Goal: Task Accomplishment & Management: Manage account settings

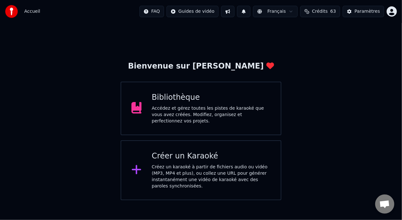
click at [229, 106] on div "Bibliothèque Accédez et gérez toutes les pistes de karaoké que vous avez créées…" at bounding box center [211, 109] width 119 height 32
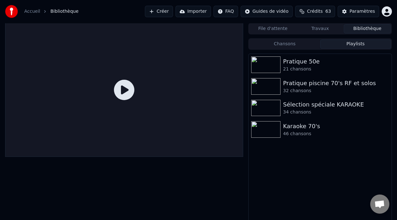
click at [348, 44] on button "Playlists" at bounding box center [355, 44] width 71 height 9
click at [311, 137] on div "46 chansons" at bounding box center [333, 134] width 100 height 6
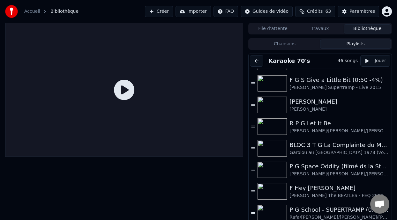
scroll to position [382, 0]
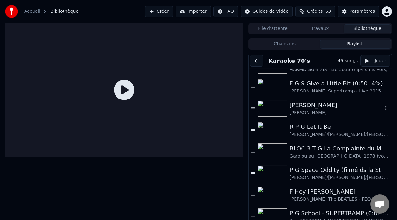
click at [300, 109] on div "[PERSON_NAME]" at bounding box center [336, 105] width 93 height 9
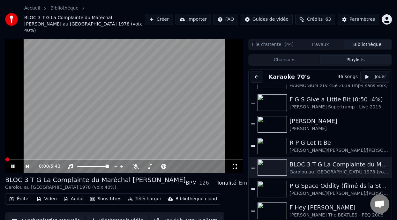
click at [13, 165] on icon at bounding box center [12, 167] width 3 height 4
click at [304, 117] on div "[PERSON_NAME]" at bounding box center [336, 121] width 93 height 9
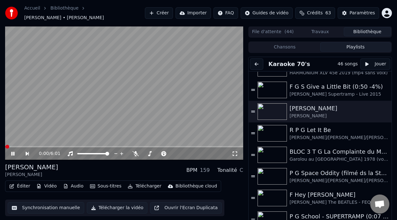
click at [13, 153] on icon at bounding box center [17, 153] width 14 height 5
click at [24, 187] on button "Éditer" at bounding box center [20, 186] width 26 height 9
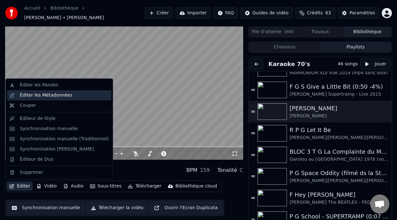
click at [81, 98] on div "Éditer les Métadonnées" at bounding box center [64, 95] width 89 height 6
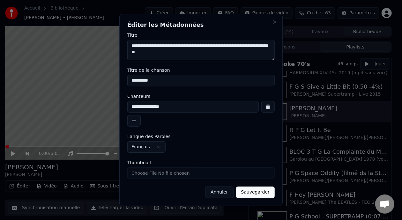
click at [191, 174] on input "Thumbnail" at bounding box center [201, 173] width 148 height 11
type input "**********"
click at [257, 193] on button "Sauvegarder" at bounding box center [255, 192] width 39 height 11
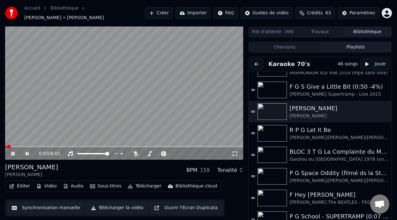
click at [11, 154] on icon at bounding box center [12, 154] width 3 height 4
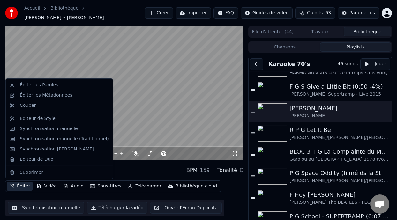
click at [21, 187] on button "Éditer" at bounding box center [20, 186] width 26 height 9
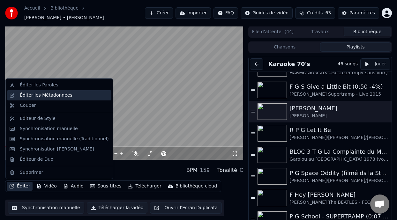
click at [73, 95] on div "Éditer les Métadonnées" at bounding box center [64, 95] width 89 height 6
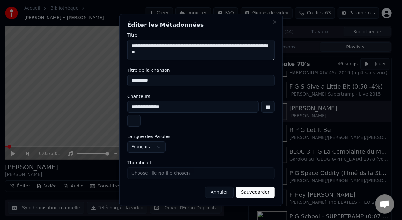
click at [167, 174] on input "Thumbnail" at bounding box center [201, 173] width 148 height 11
type input "**********"
click at [259, 191] on button "Sauvegarder" at bounding box center [255, 192] width 39 height 11
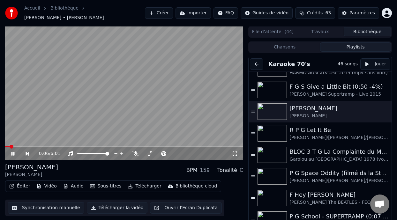
click at [12, 153] on icon at bounding box center [12, 154] width 3 height 4
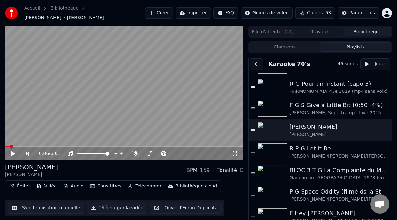
scroll to position [361, 0]
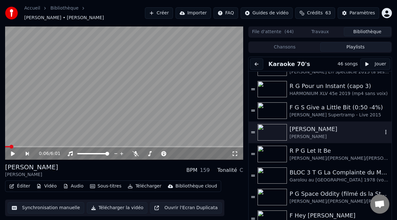
click at [287, 132] on div at bounding box center [274, 132] width 32 height 17
click at [13, 153] on icon at bounding box center [17, 153] width 14 height 5
click at [23, 187] on button "Éditer" at bounding box center [20, 186] width 26 height 9
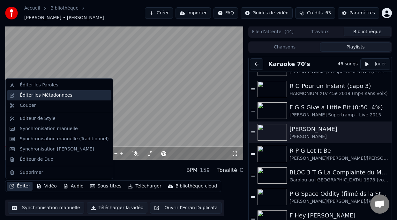
click at [73, 97] on div "Éditer les Métadonnées" at bounding box center [64, 95] width 89 height 6
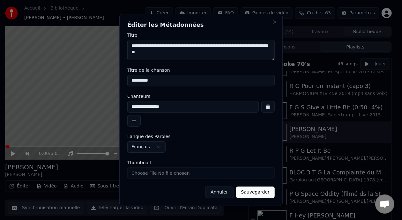
click at [196, 175] on input "Thumbnail" at bounding box center [201, 173] width 148 height 11
type input "**********"
click at [256, 195] on button "Sauvegarder" at bounding box center [255, 192] width 39 height 11
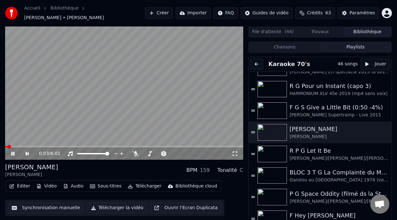
click at [13, 153] on icon at bounding box center [12, 154] width 3 height 4
